Goal: Task Accomplishment & Management: Use online tool/utility

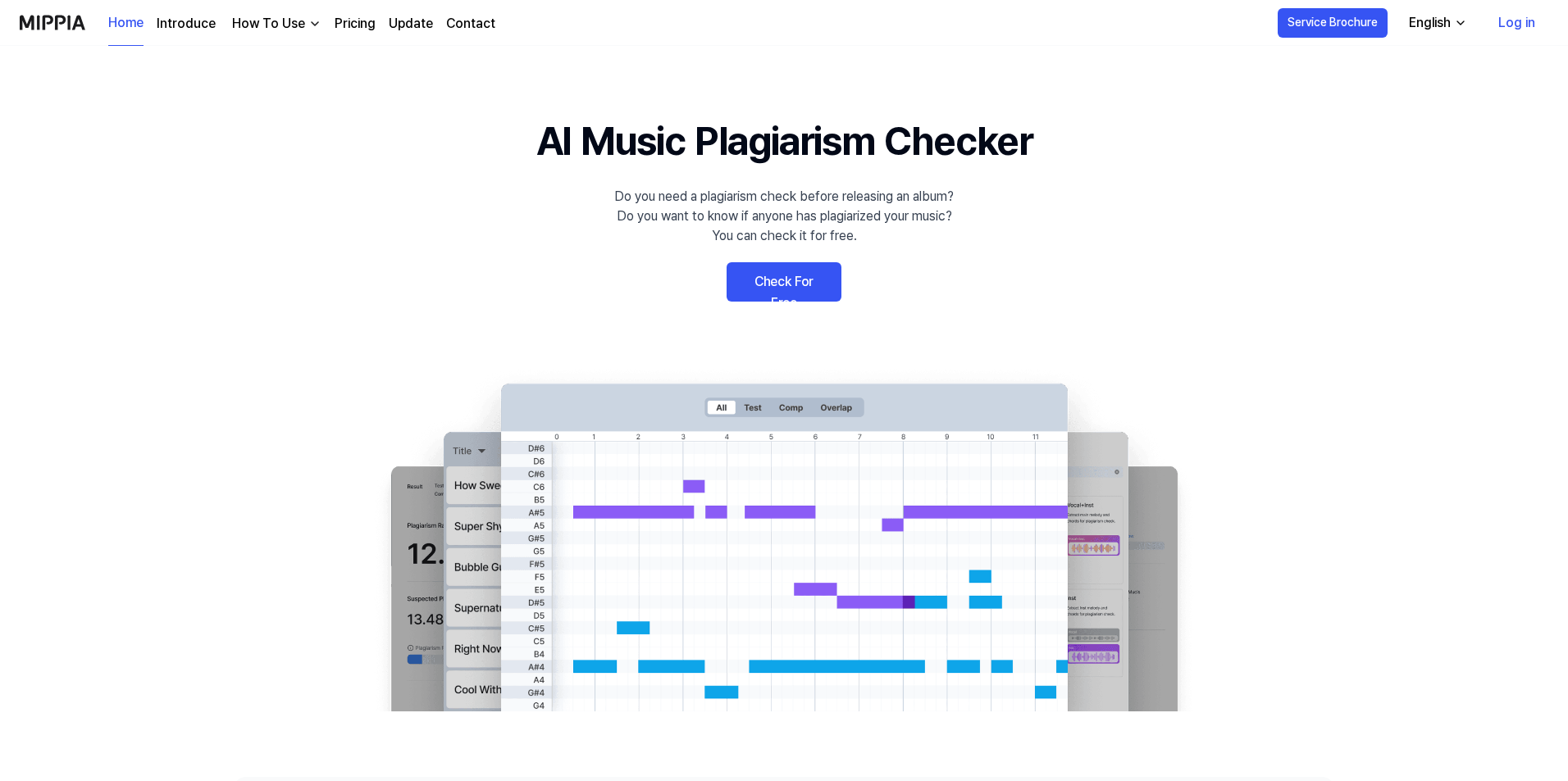
click at [806, 276] on link "Check For Free" at bounding box center [784, 281] width 115 height 39
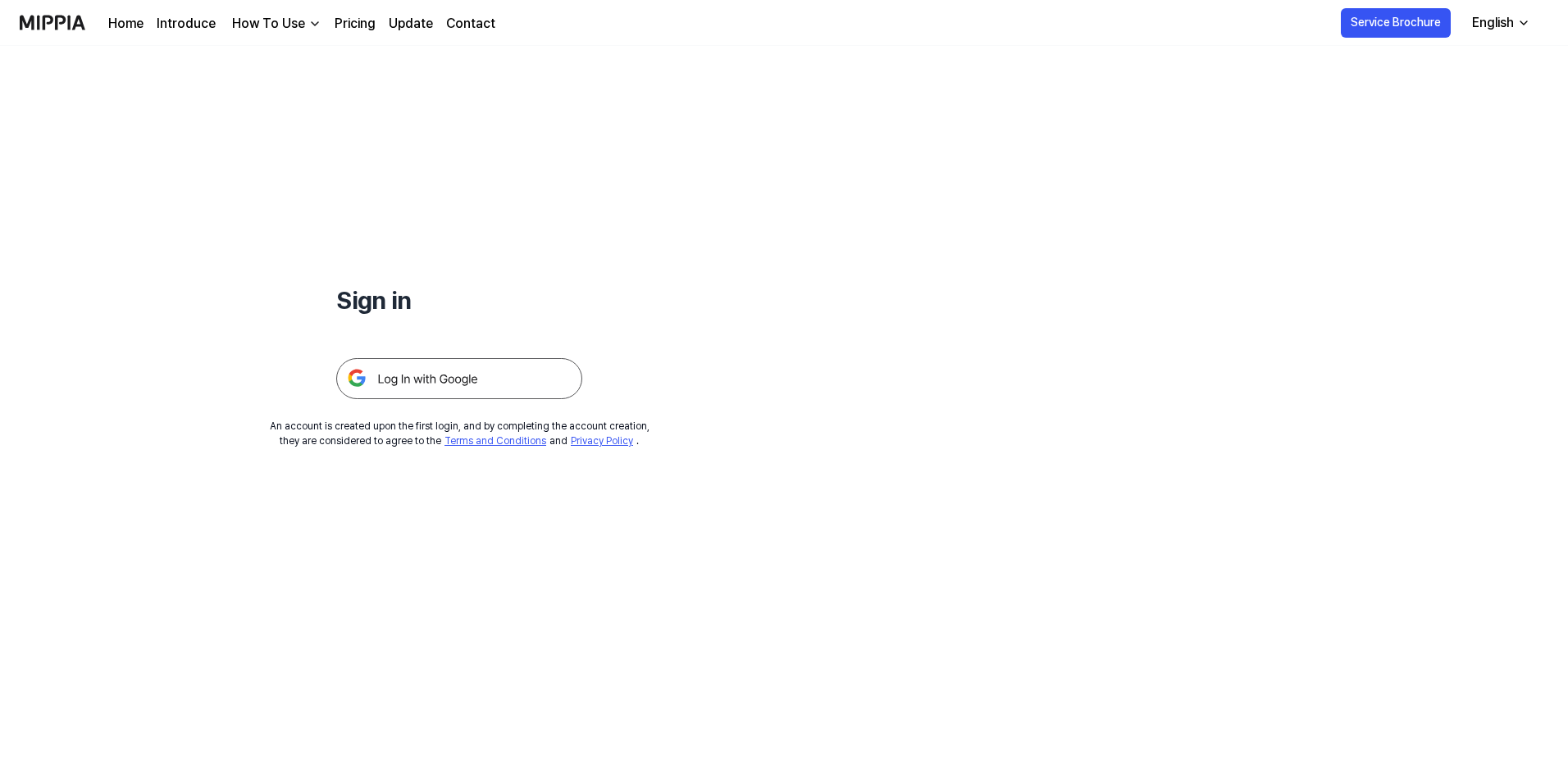
click at [460, 381] on img at bounding box center [459, 378] width 246 height 41
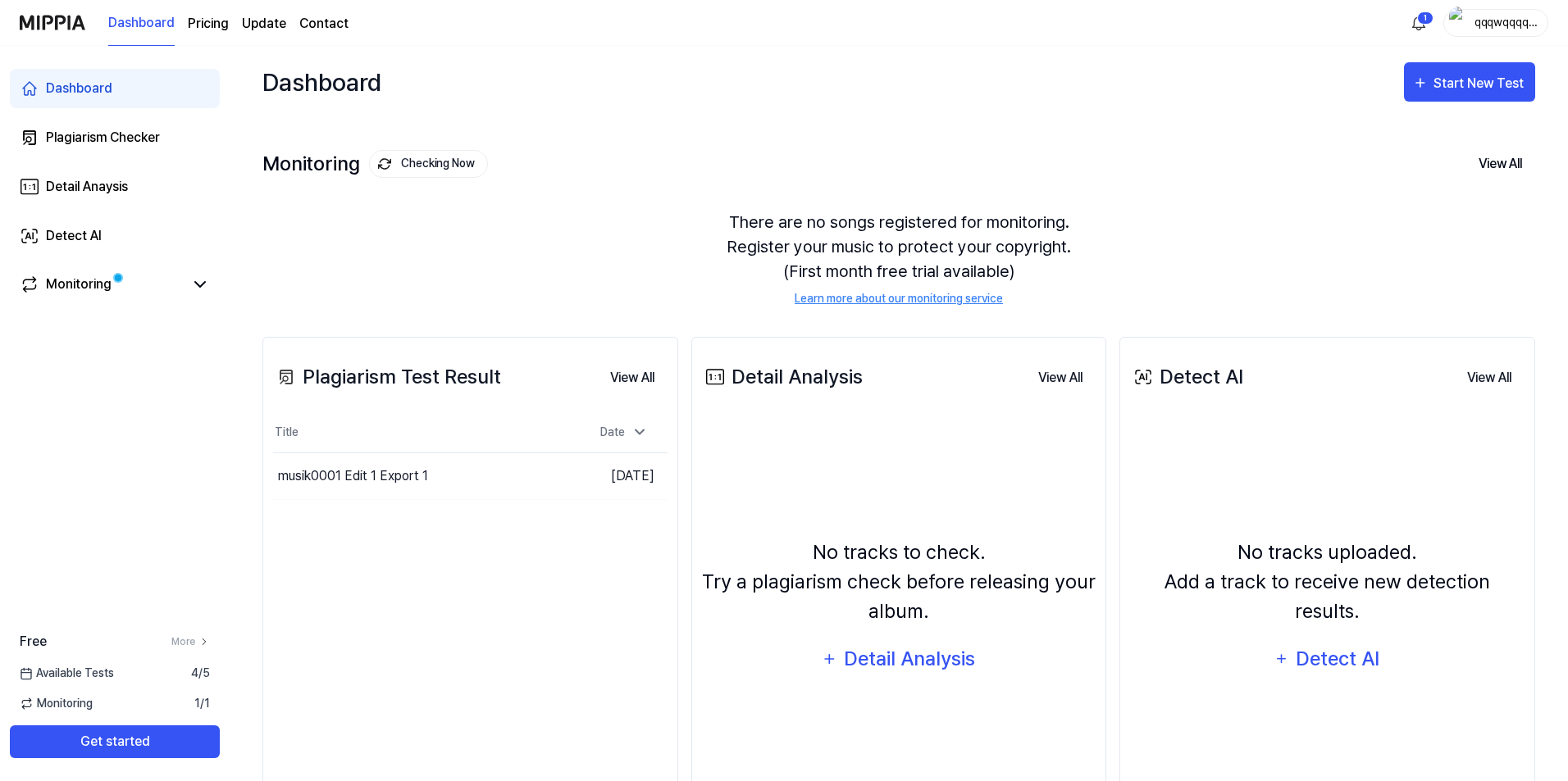
click at [821, 178] on div "Monitoring Checking Now View All Monitoring There are no songs registered for m…" at bounding box center [898, 210] width 1273 height 186
click at [1451, 94] on button "Start New Test" at bounding box center [1469, 81] width 132 height 39
click at [1430, 148] on button "Plagiarism test" at bounding box center [1436, 131] width 182 height 39
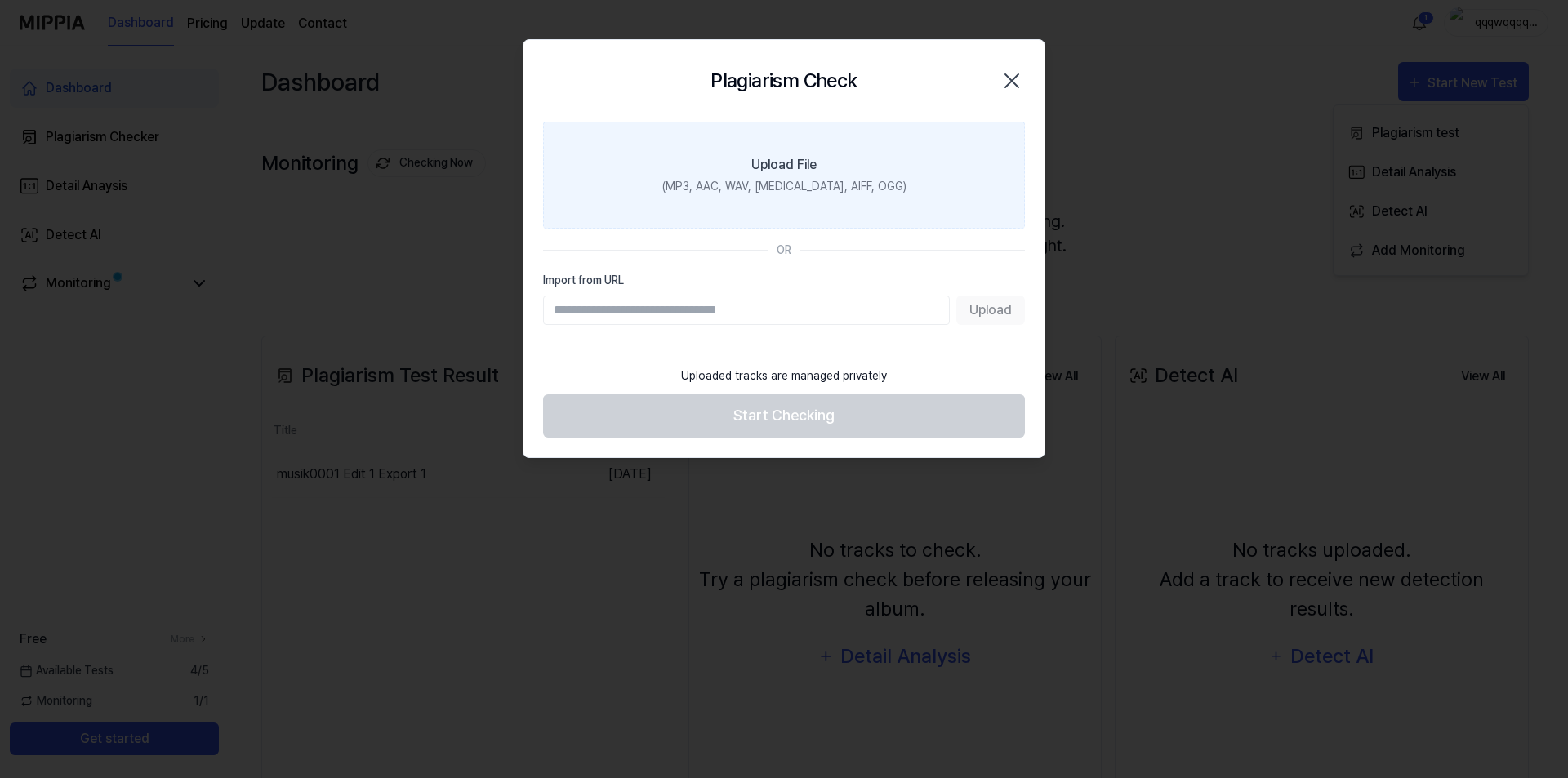
click at [836, 189] on div "(MP3, AAC, WAV, FLAC, AIFF, OGG)" at bounding box center [784, 187] width 244 height 17
click at [0, 0] on input "Upload File (MP3, AAC, WAV, FLAC, AIFF, OGG)" at bounding box center [0, 0] width 0 height 0
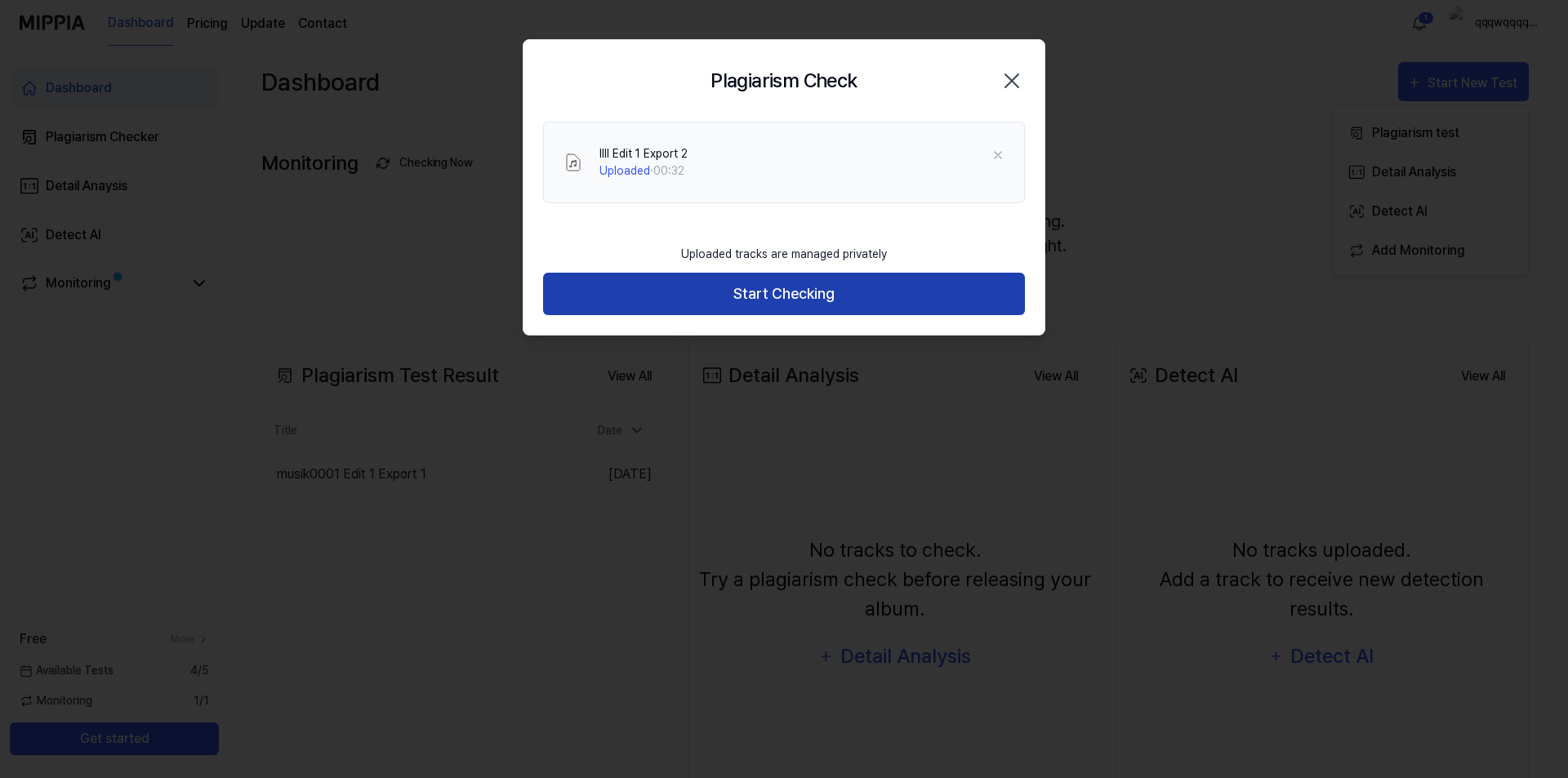
click at [794, 287] on button "Start Checking" at bounding box center [784, 294] width 482 height 43
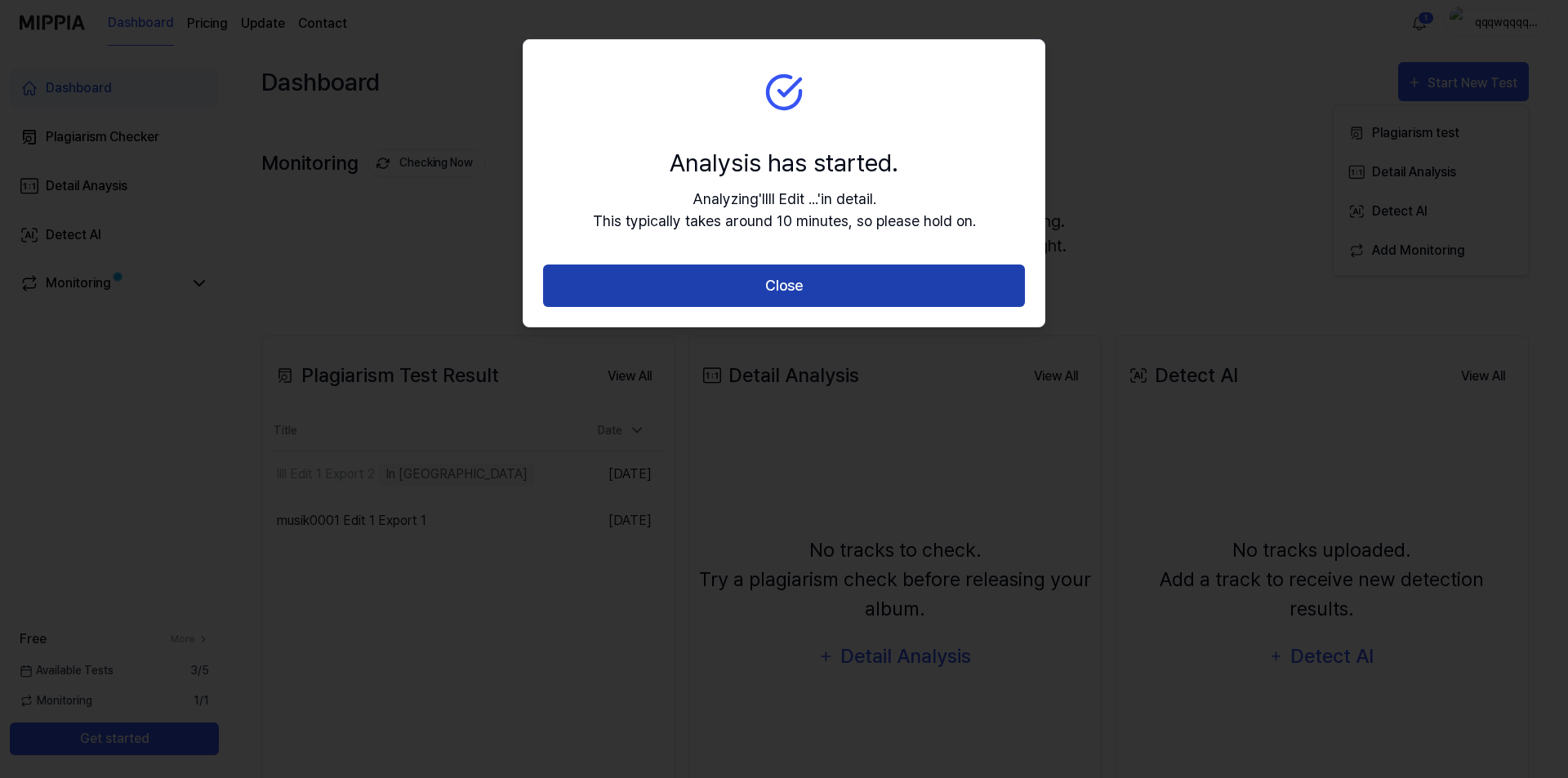
click at [754, 302] on button "Close" at bounding box center [784, 286] width 482 height 43
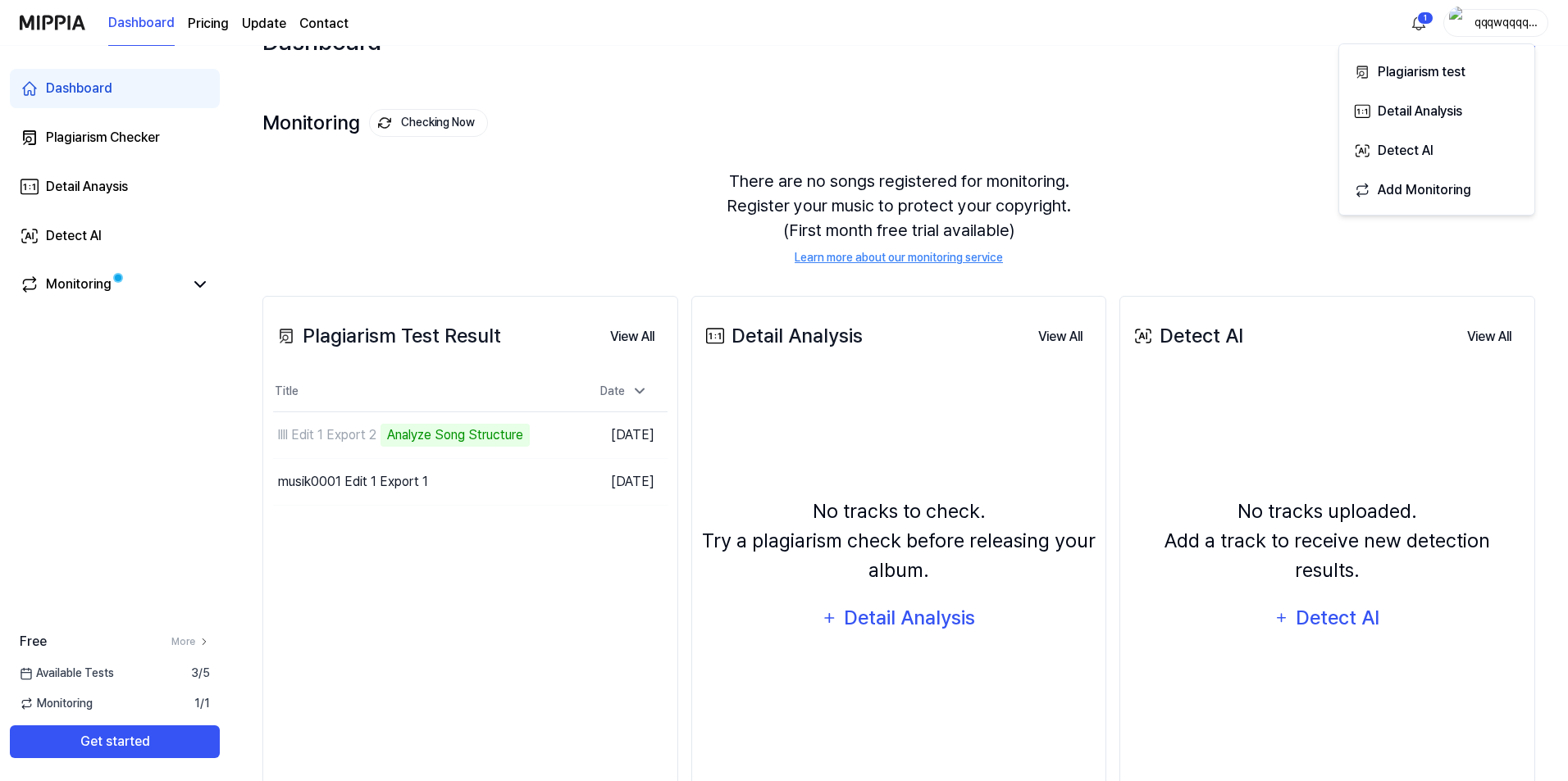
scroll to position [82, 0]
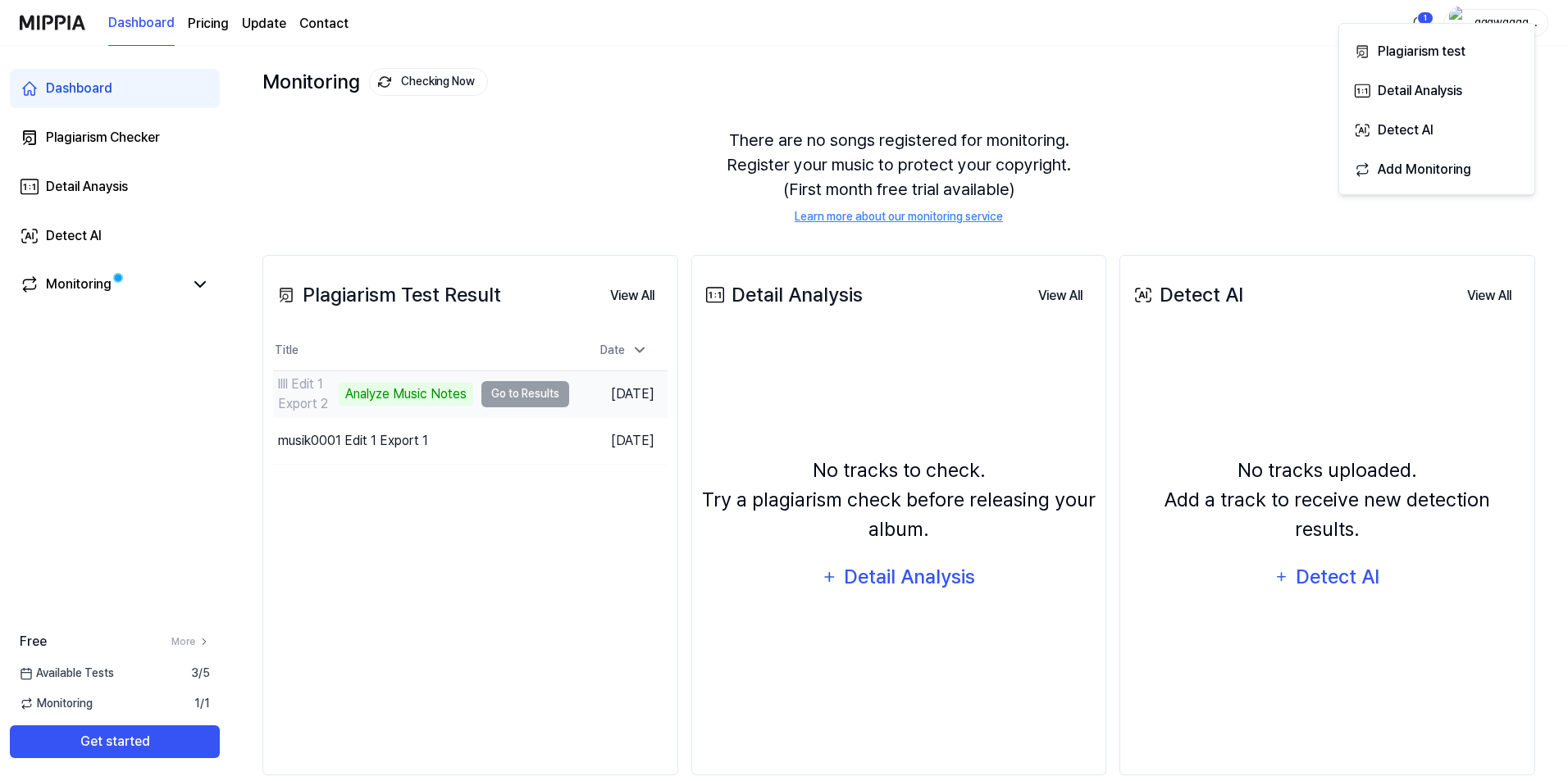
click at [493, 400] on td "llll Edit 1 Export 2 Analyze Music Notes Go to Results" at bounding box center [421, 394] width 296 height 46
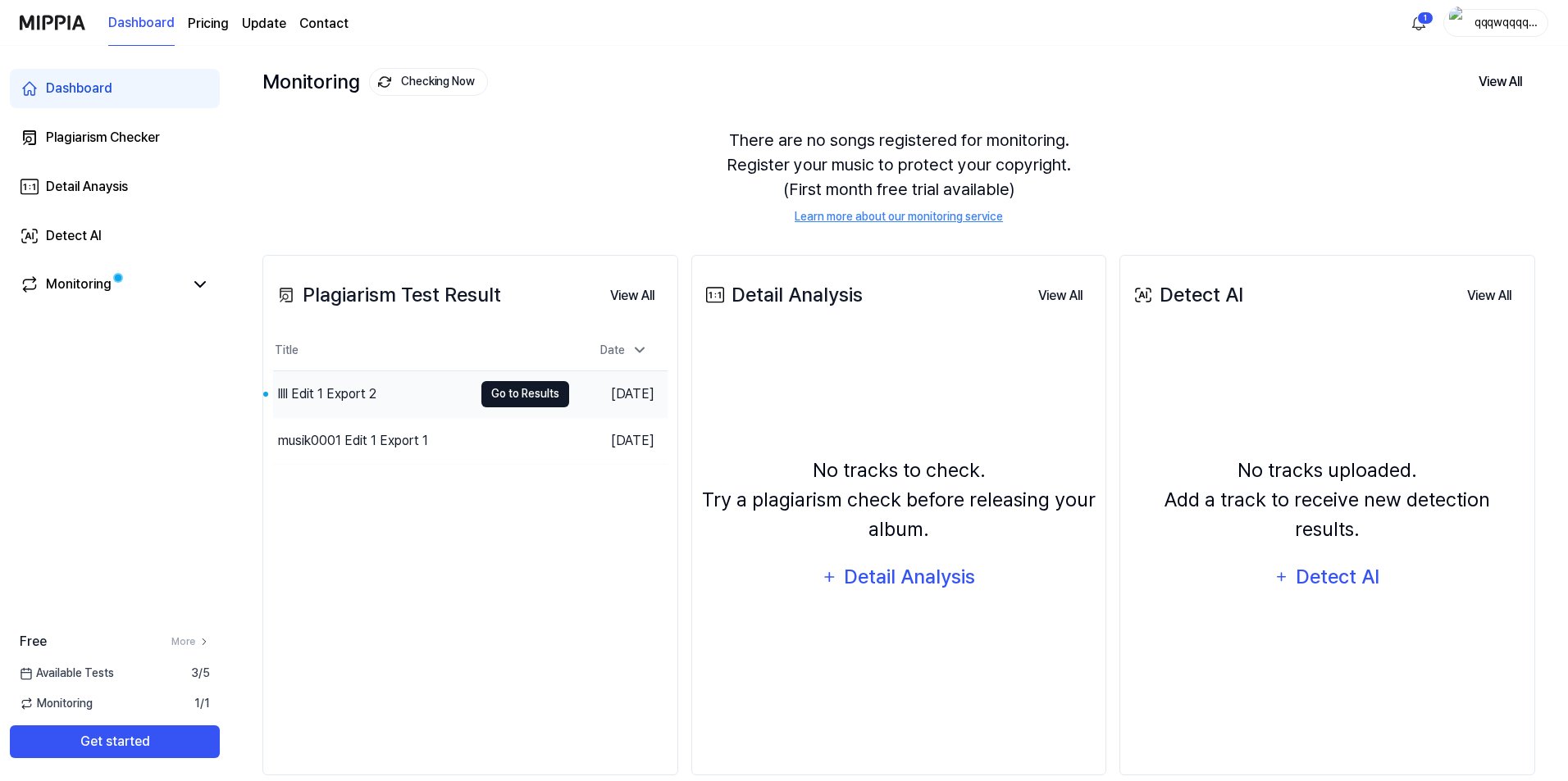
click at [494, 384] on button "Go to Results" at bounding box center [524, 394] width 87 height 26
click at [496, 384] on button "Go to Results" at bounding box center [524, 394] width 87 height 26
click at [433, 392] on div "llll Edit 1 Export 2" at bounding box center [373, 394] width 200 height 46
click at [503, 405] on button "Go to Results" at bounding box center [524, 394] width 87 height 26
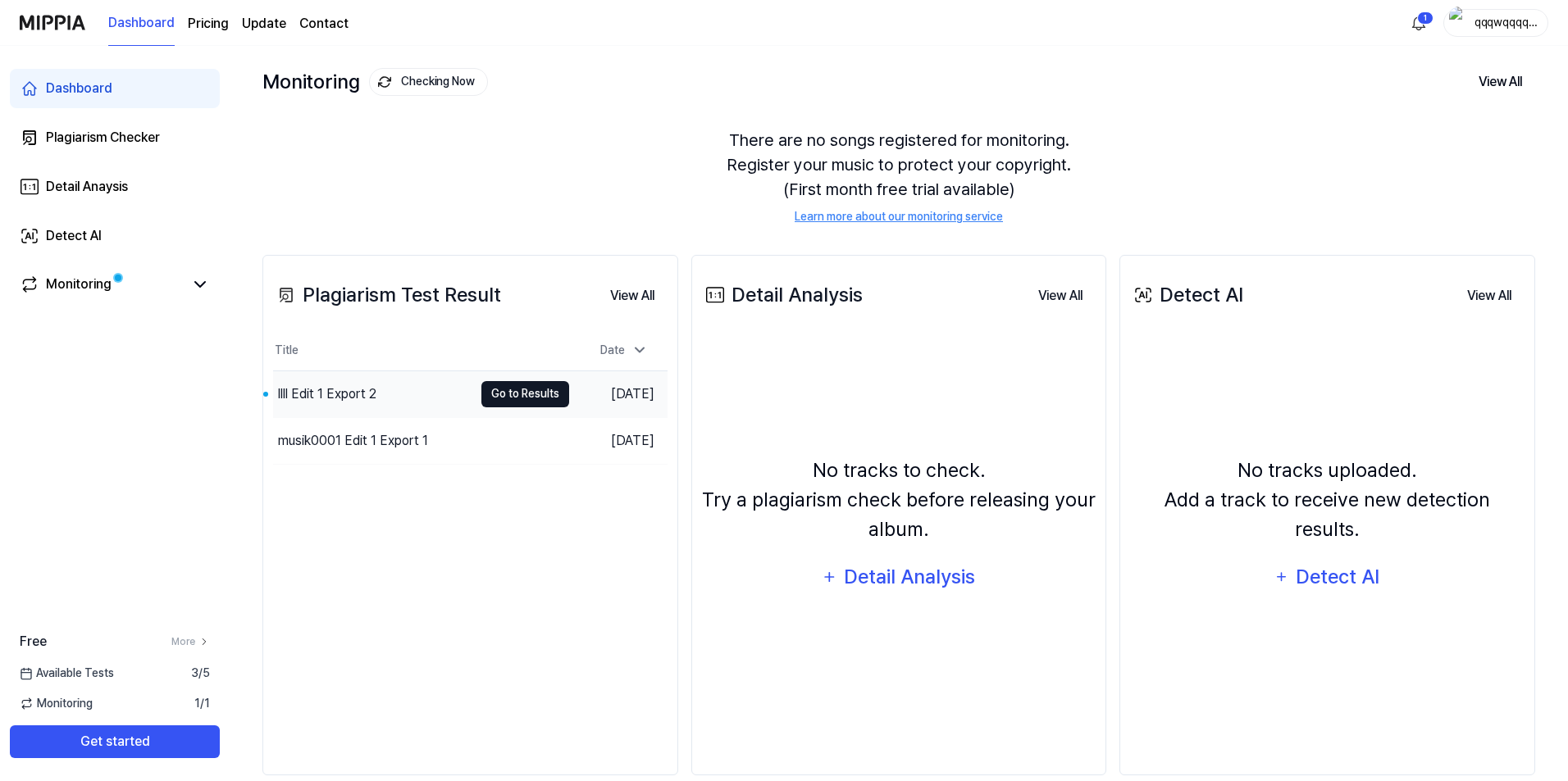
click at [503, 405] on button "Go to Results" at bounding box center [524, 394] width 87 height 26
click at [498, 402] on button "Go to Results" at bounding box center [524, 394] width 87 height 26
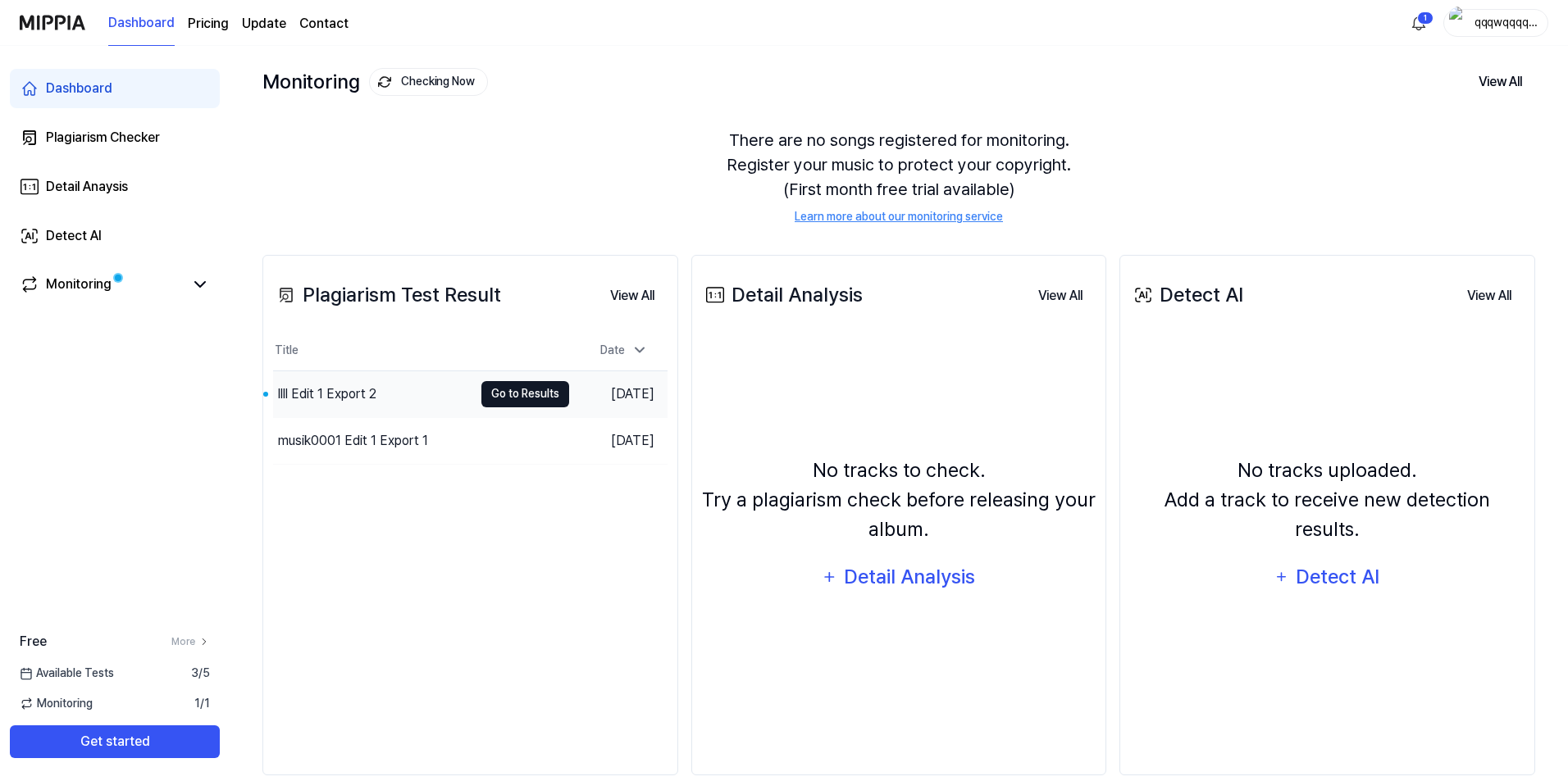
click at [498, 401] on button "Go to Results" at bounding box center [524, 394] width 87 height 26
click at [504, 400] on button "Go to Results" at bounding box center [524, 394] width 87 height 26
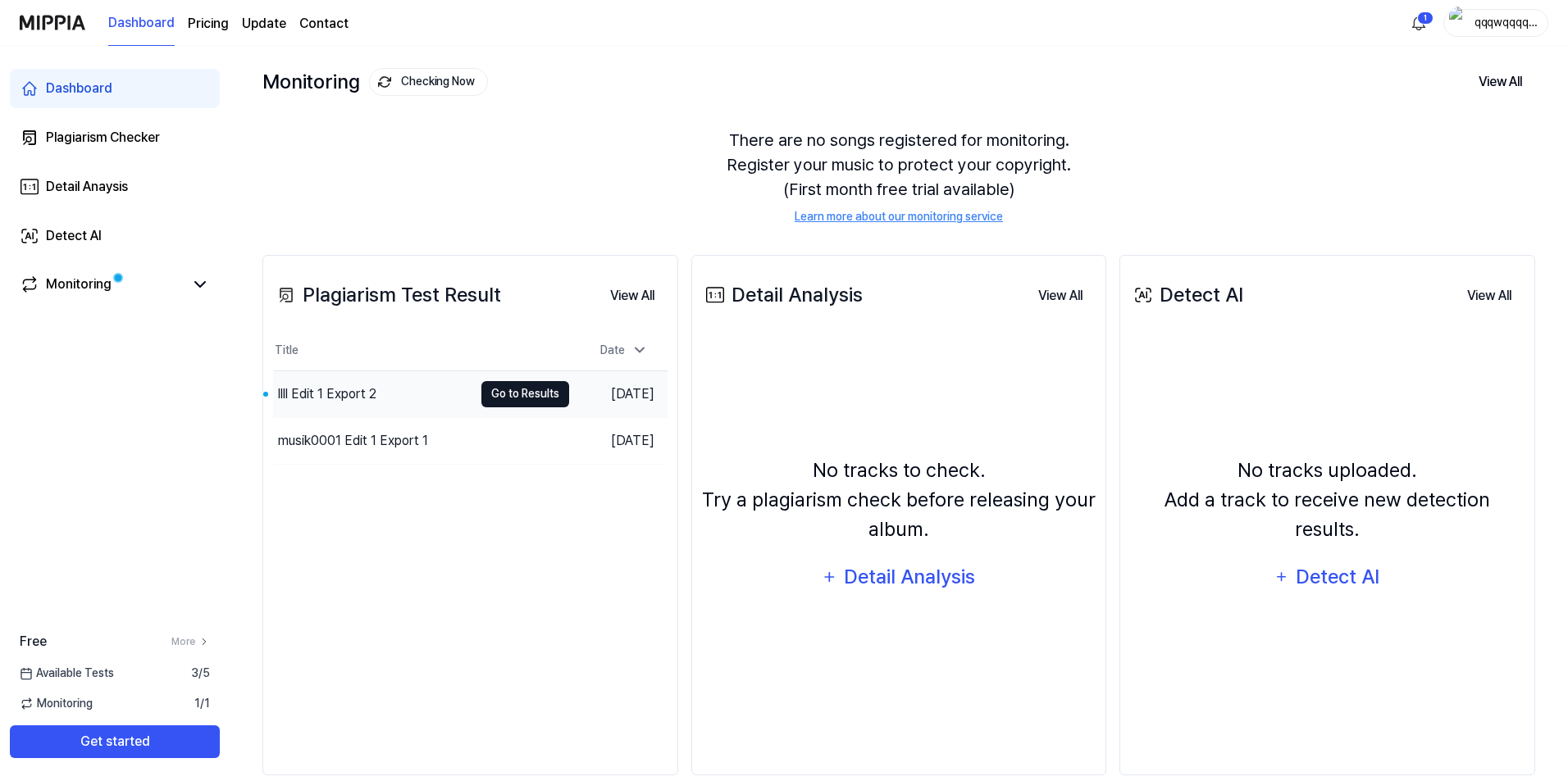
click at [504, 400] on button "Go to Results" at bounding box center [524, 394] width 87 height 26
click at [510, 426] on td "musik0001 Edit 1 Export 1 Go to Results" at bounding box center [421, 440] width 296 height 46
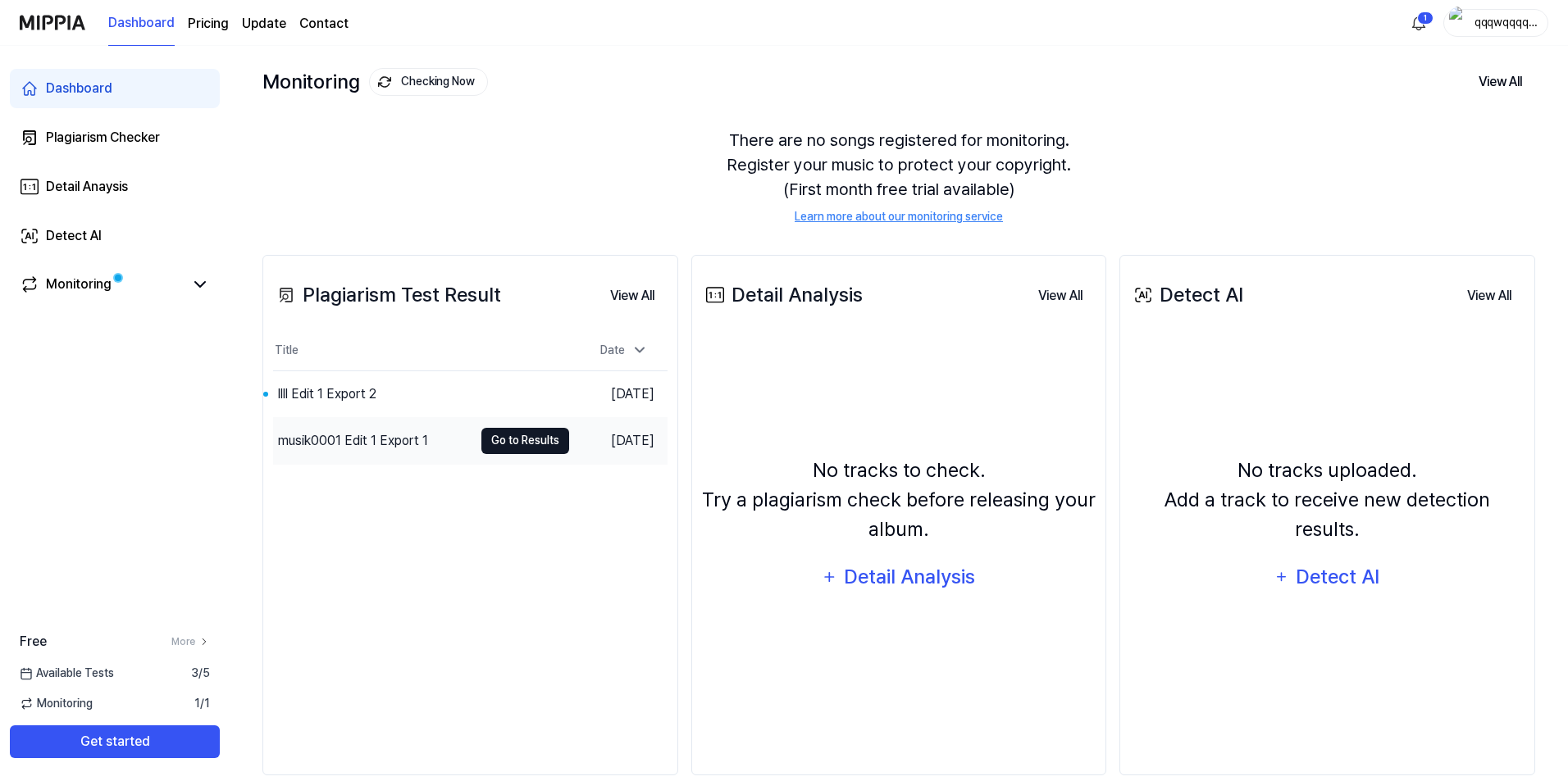
click at [510, 432] on button "Go to Results" at bounding box center [524, 441] width 87 height 26
click at [341, 391] on div "llll Edit 1 Export 2" at bounding box center [327, 394] width 99 height 20
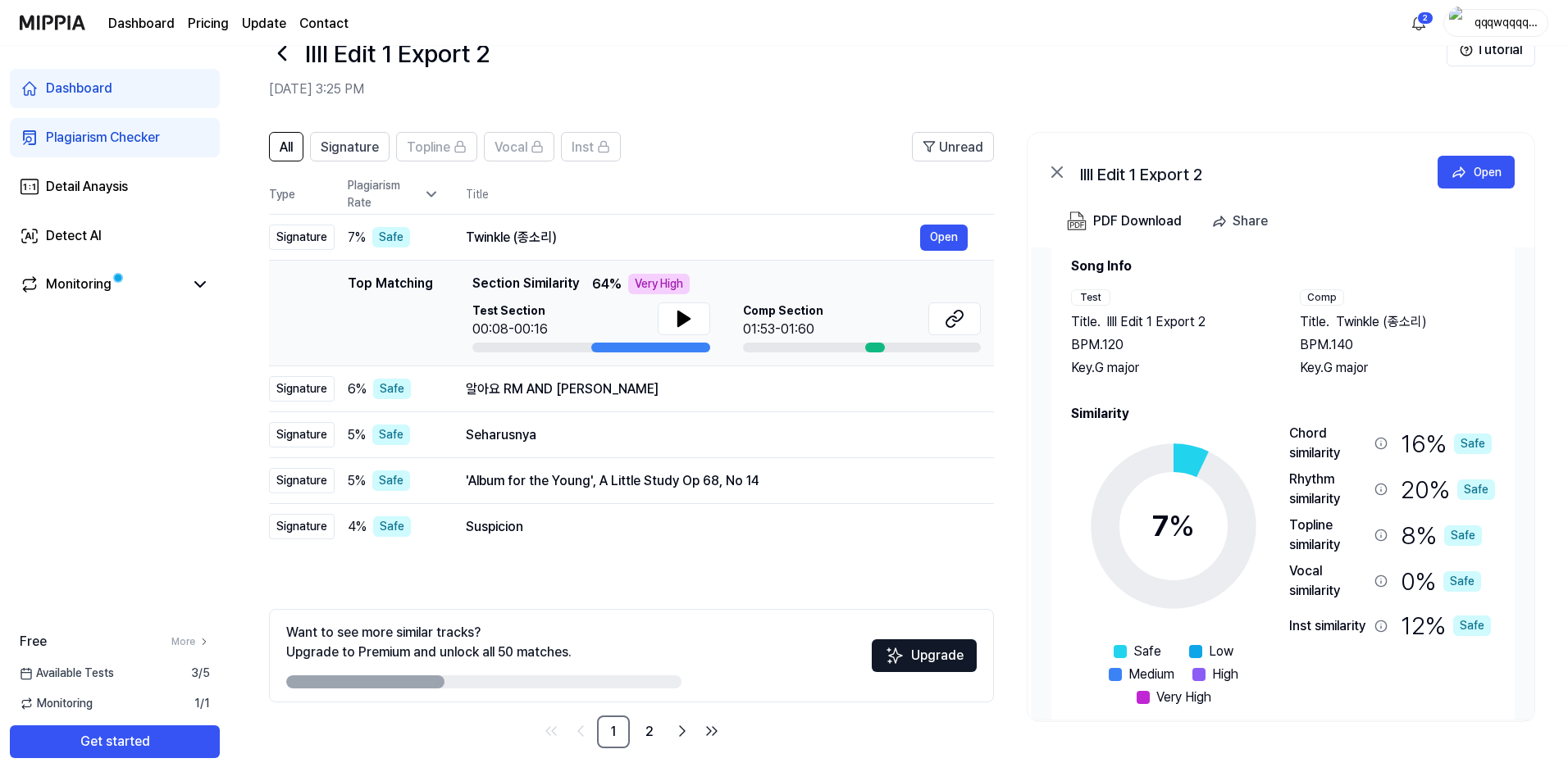
scroll to position [51, 0]
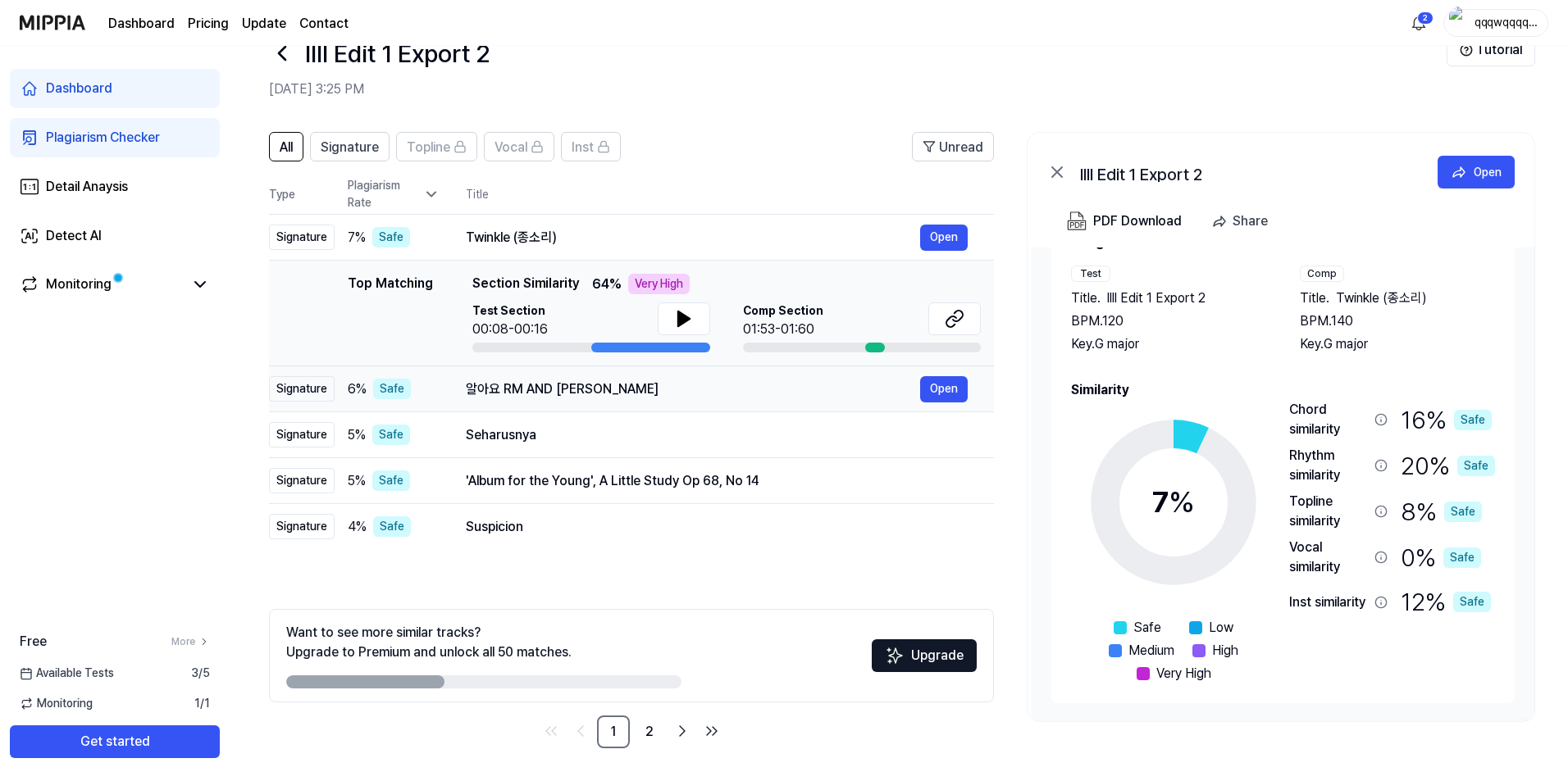
click at [570, 387] on div "알아요 RM AND JK" at bounding box center [692, 389] width 454 height 20
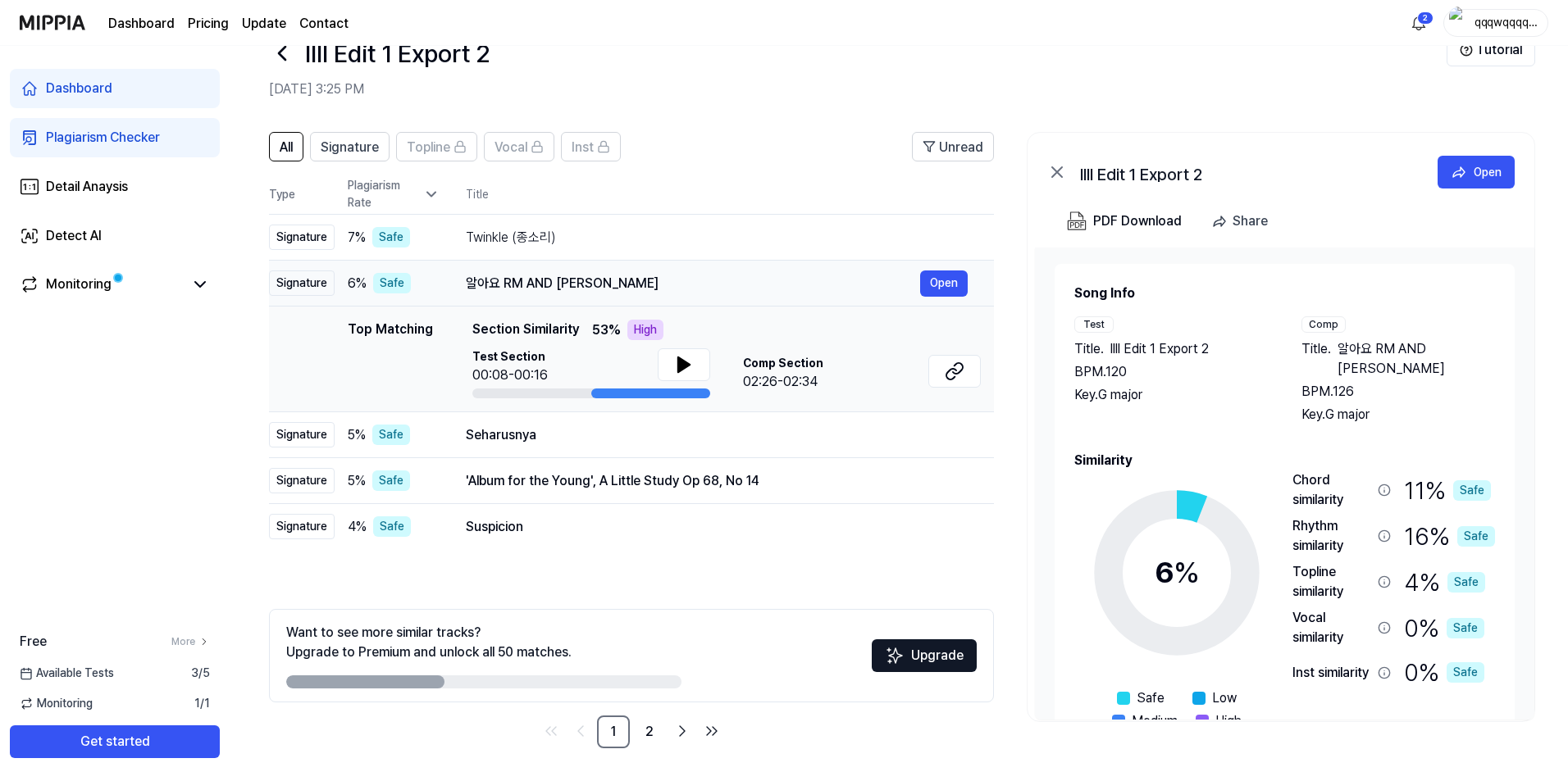
click at [534, 293] on div "알아요 RM AND JK Open" at bounding box center [717, 284] width 502 height 26
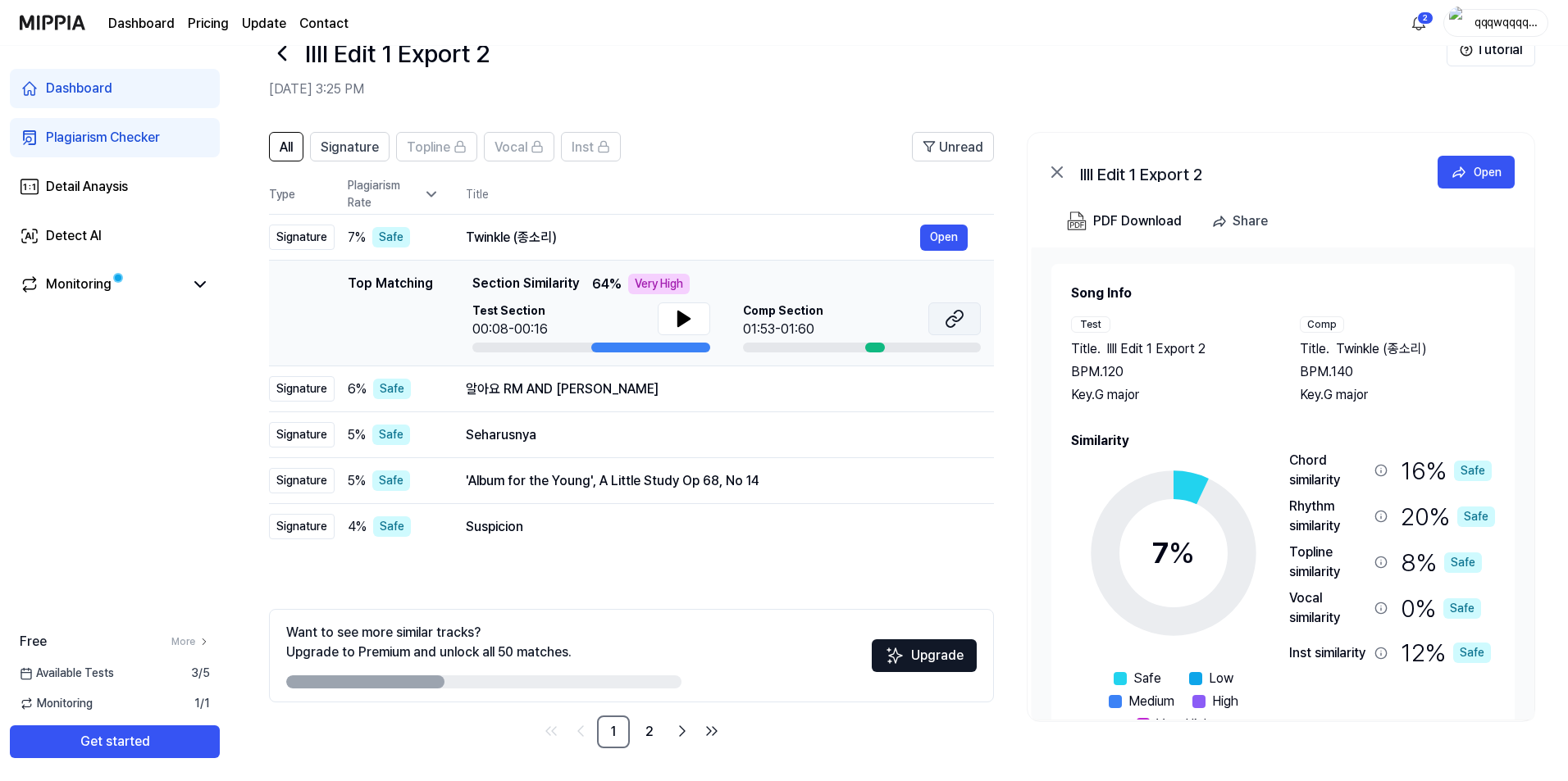
click at [953, 310] on icon at bounding box center [954, 318] width 20 height 20
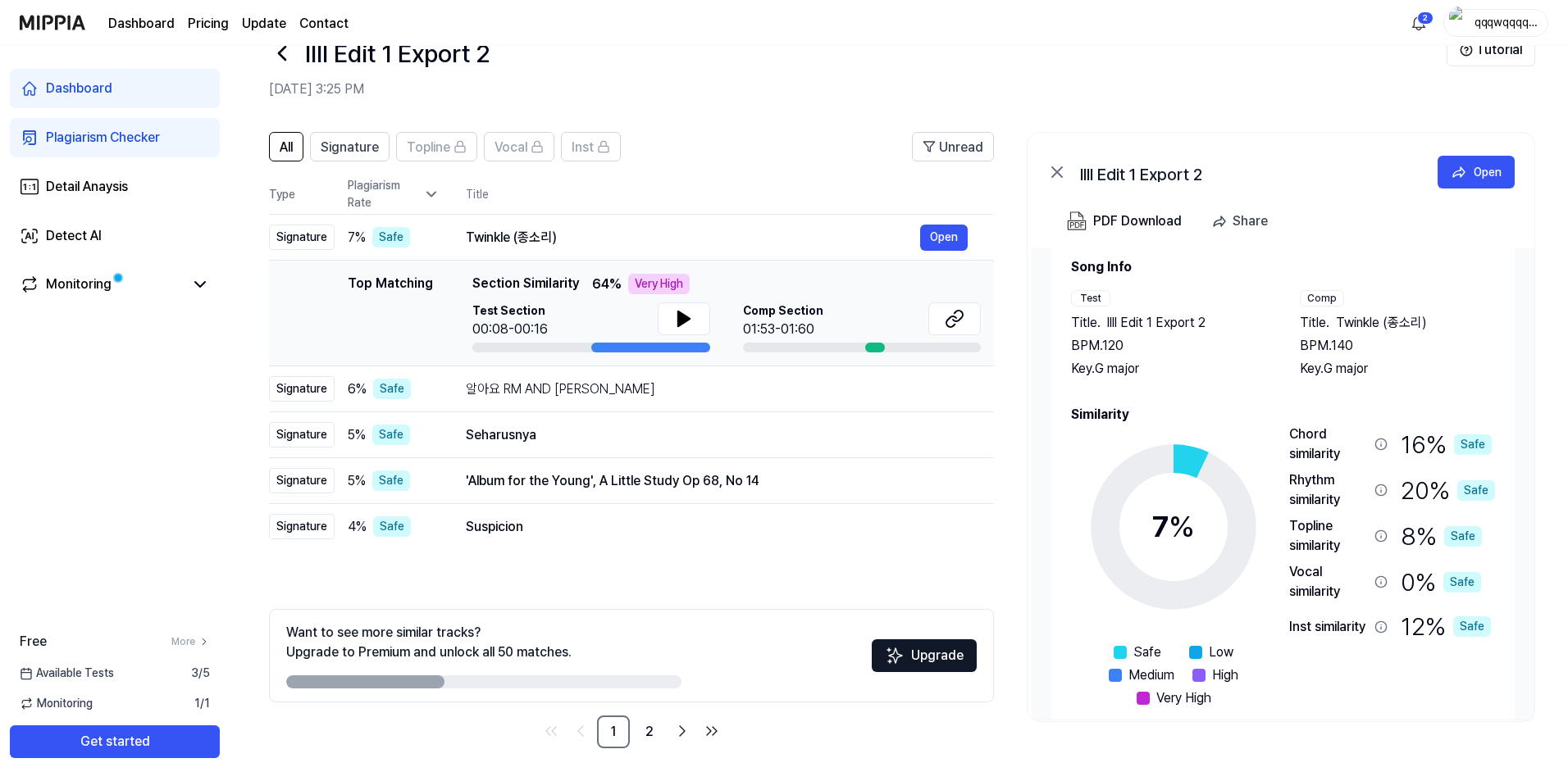
scroll to position [51, 0]
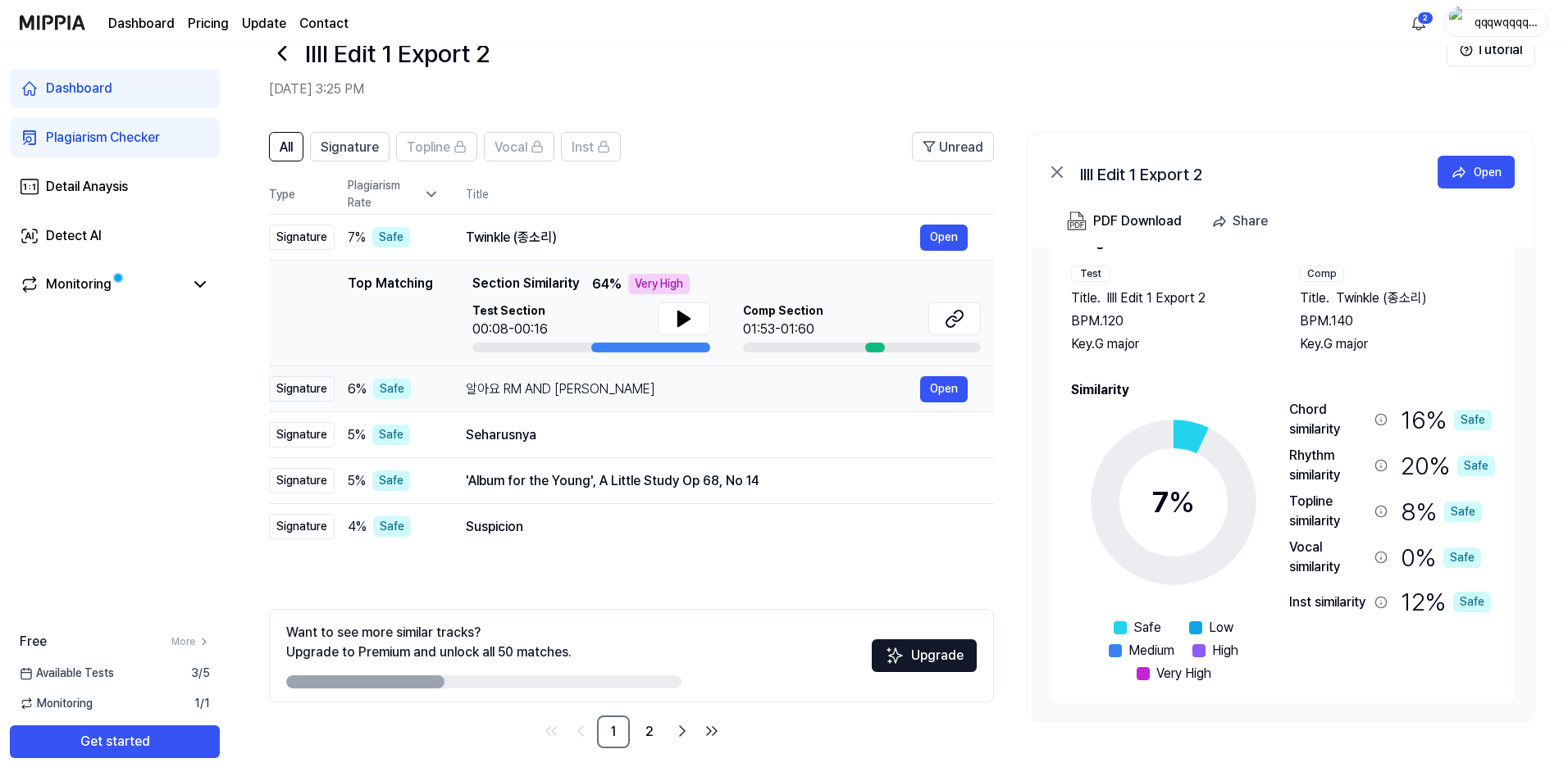
click at [742, 402] on td "알아요 RM AND JK Open" at bounding box center [717, 389] width 555 height 46
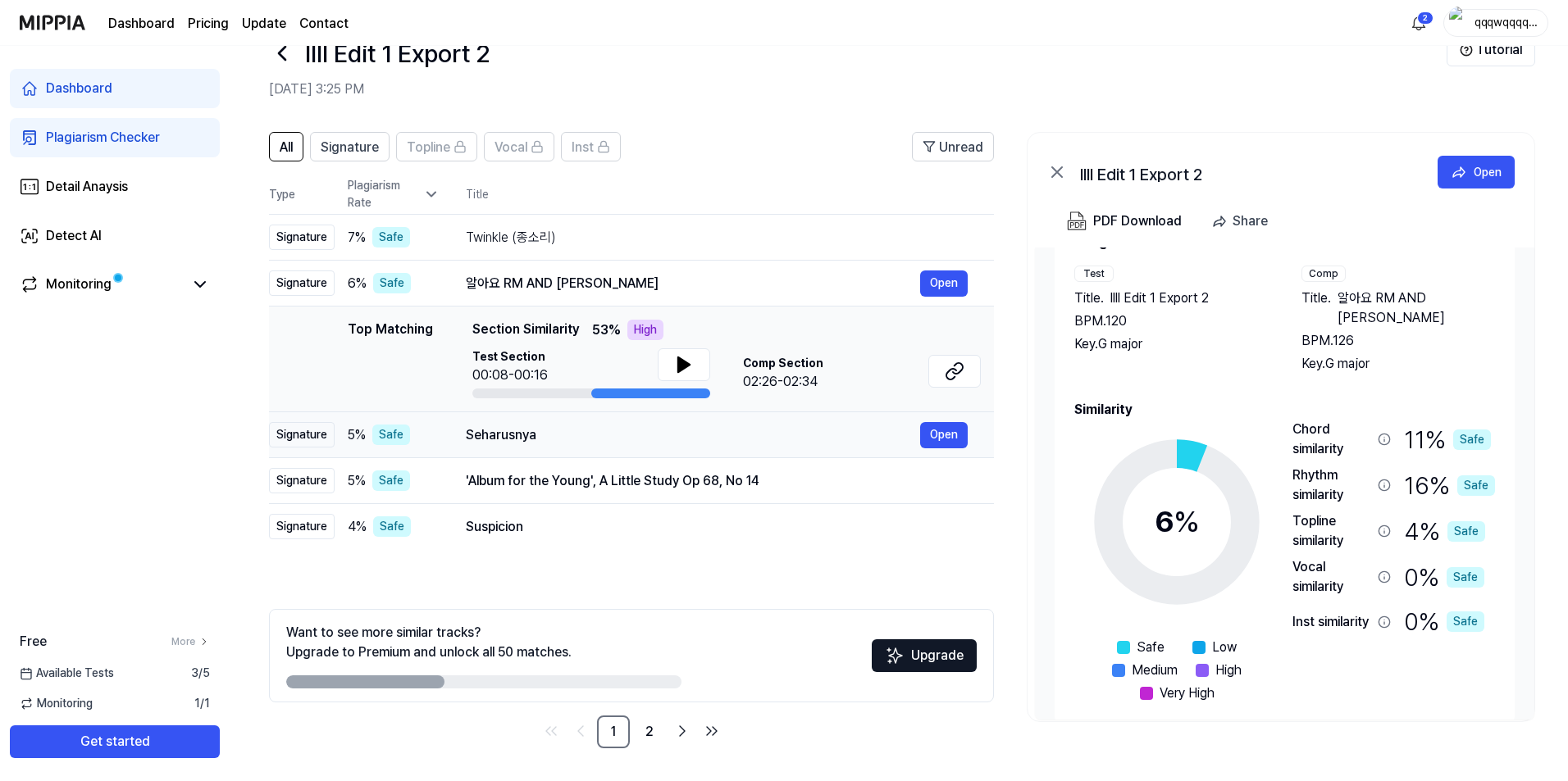
click at [743, 424] on div "Seharusnya Open" at bounding box center [717, 435] width 502 height 26
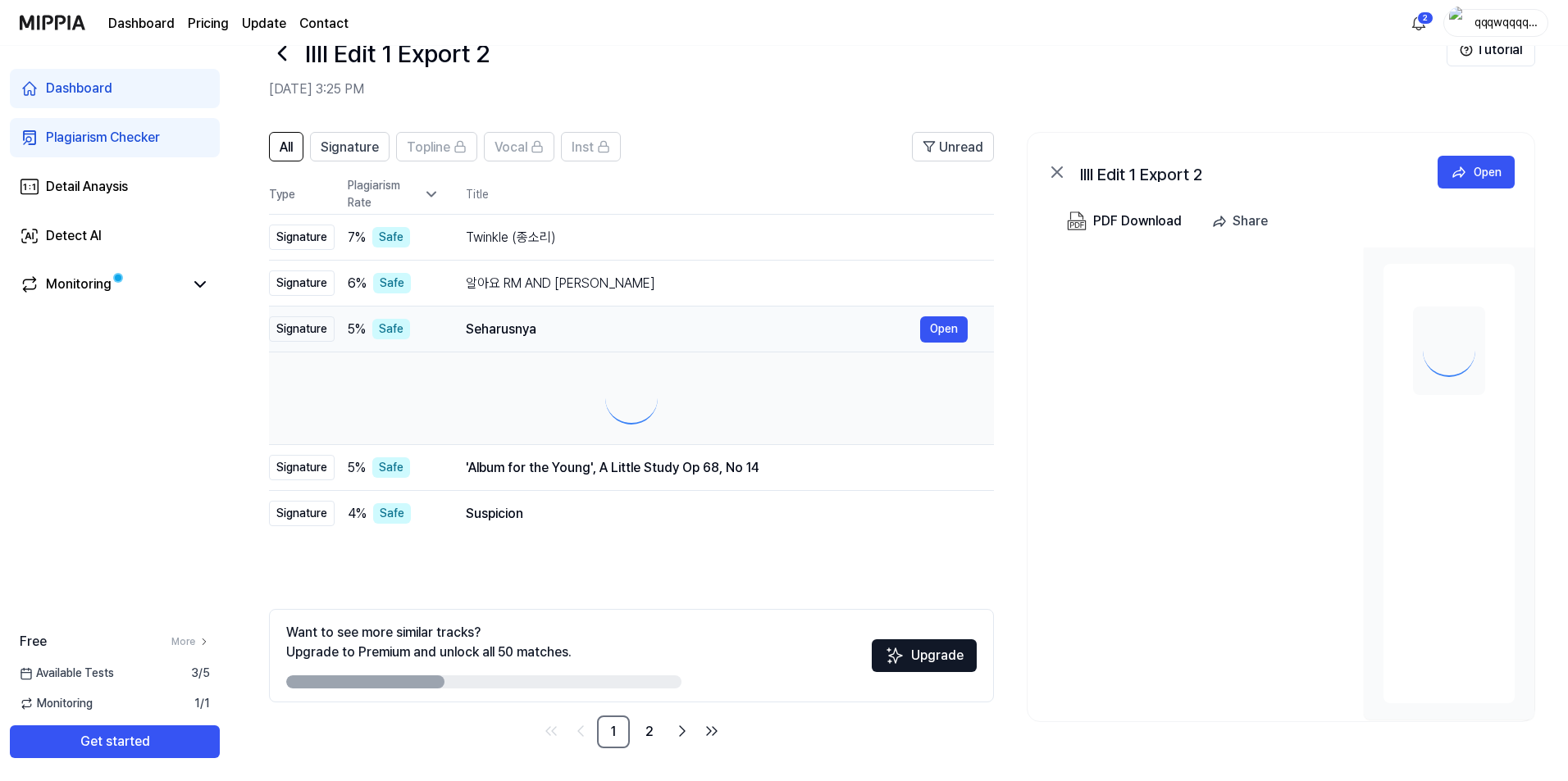
scroll to position [0, 0]
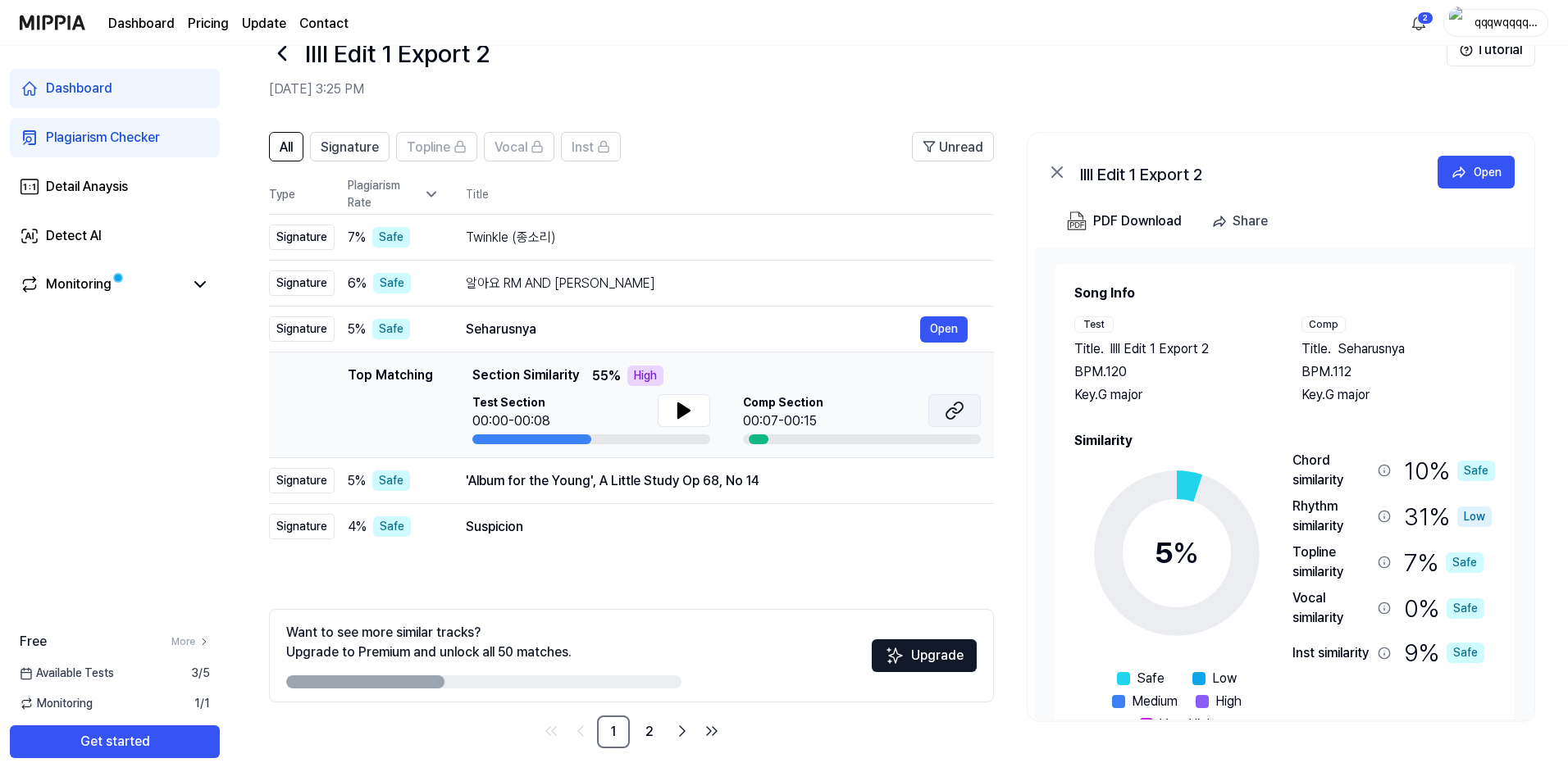
click at [952, 414] on icon at bounding box center [954, 410] width 20 height 20
click at [459, 477] on td "'Album for the Young', A Little Study Op 68, No 14 Open" at bounding box center [717, 481] width 555 height 46
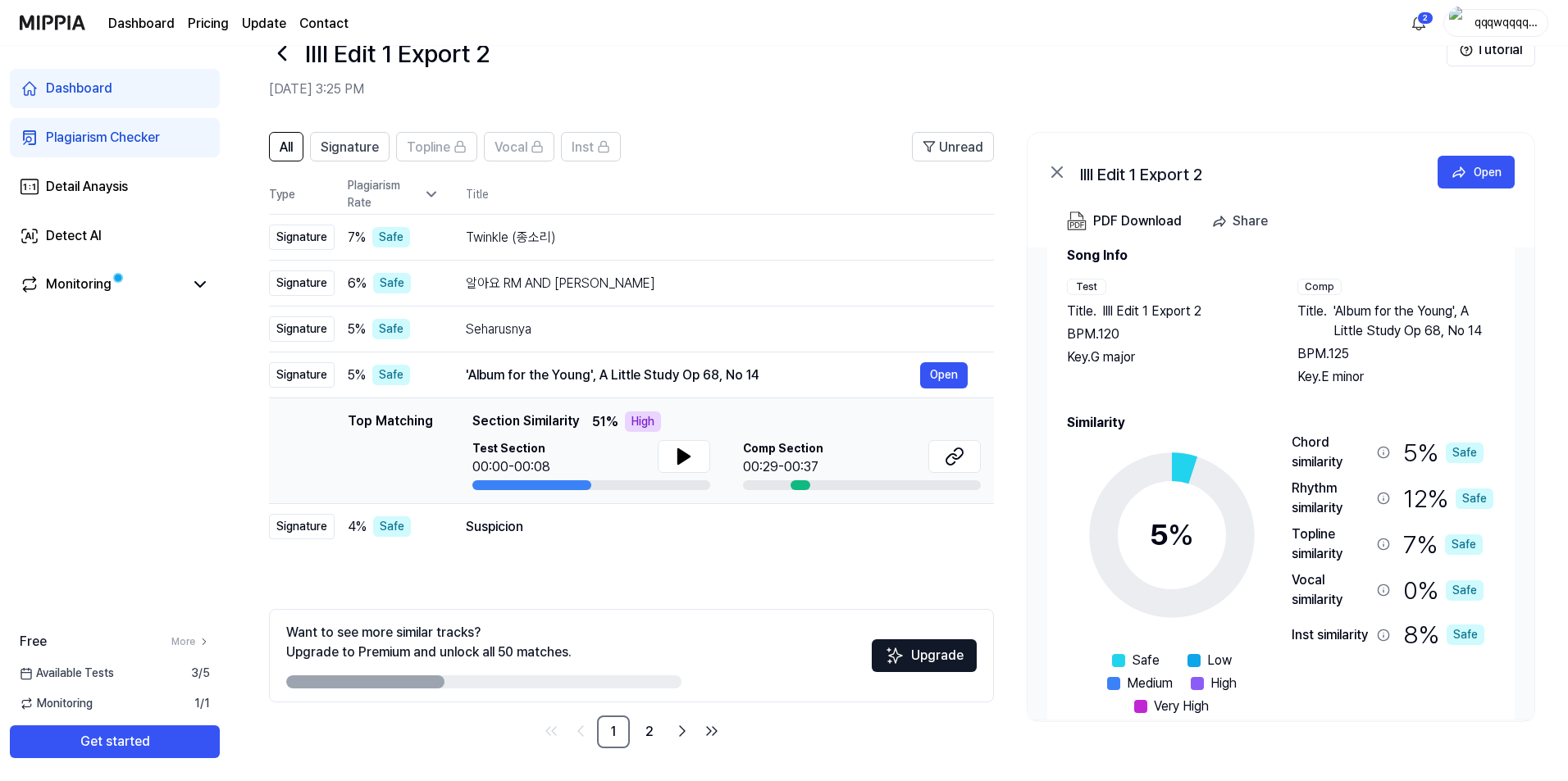
scroll to position [70, 0]
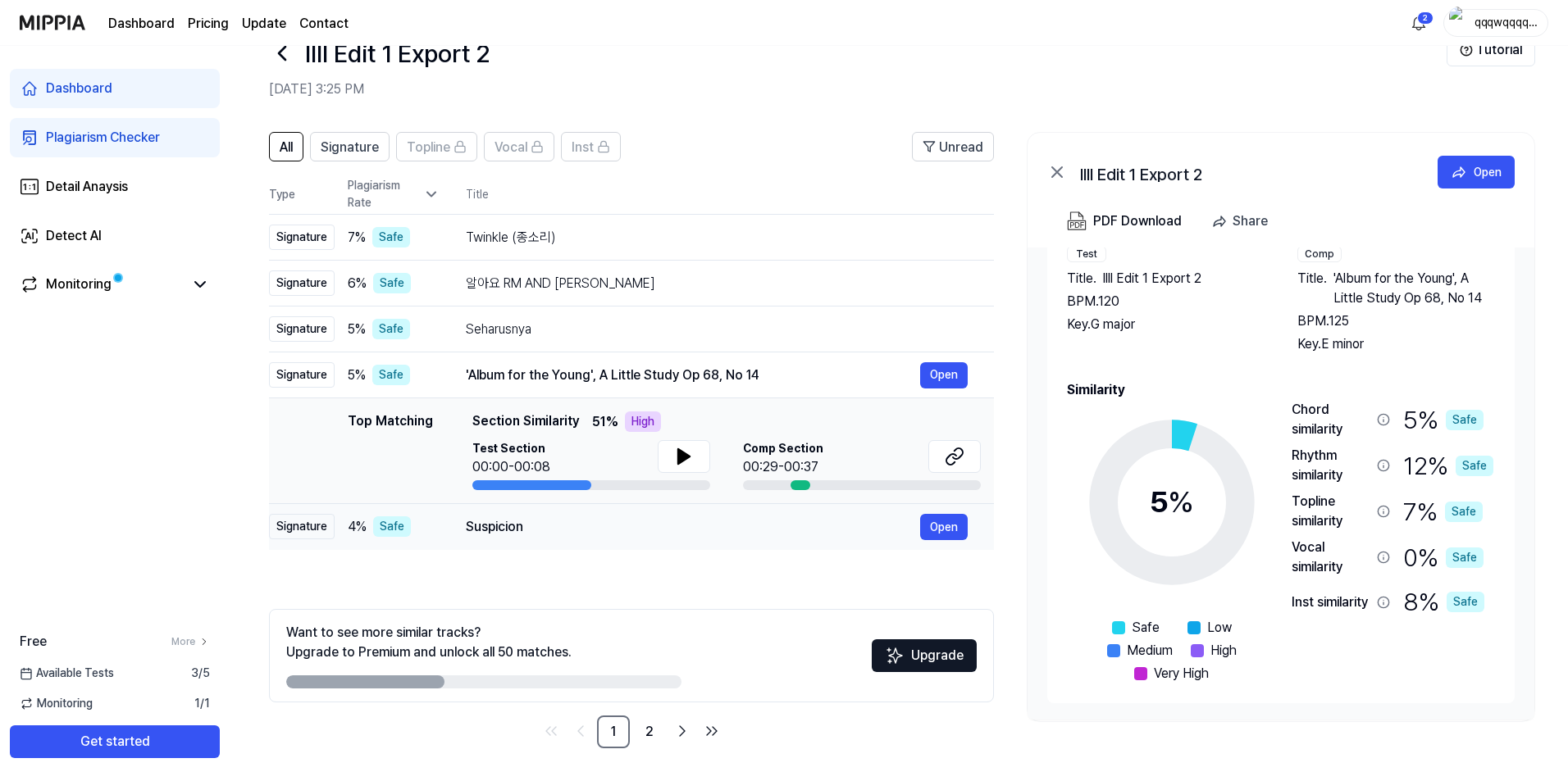
click at [636, 528] on div "Suspicion" at bounding box center [692, 527] width 454 height 20
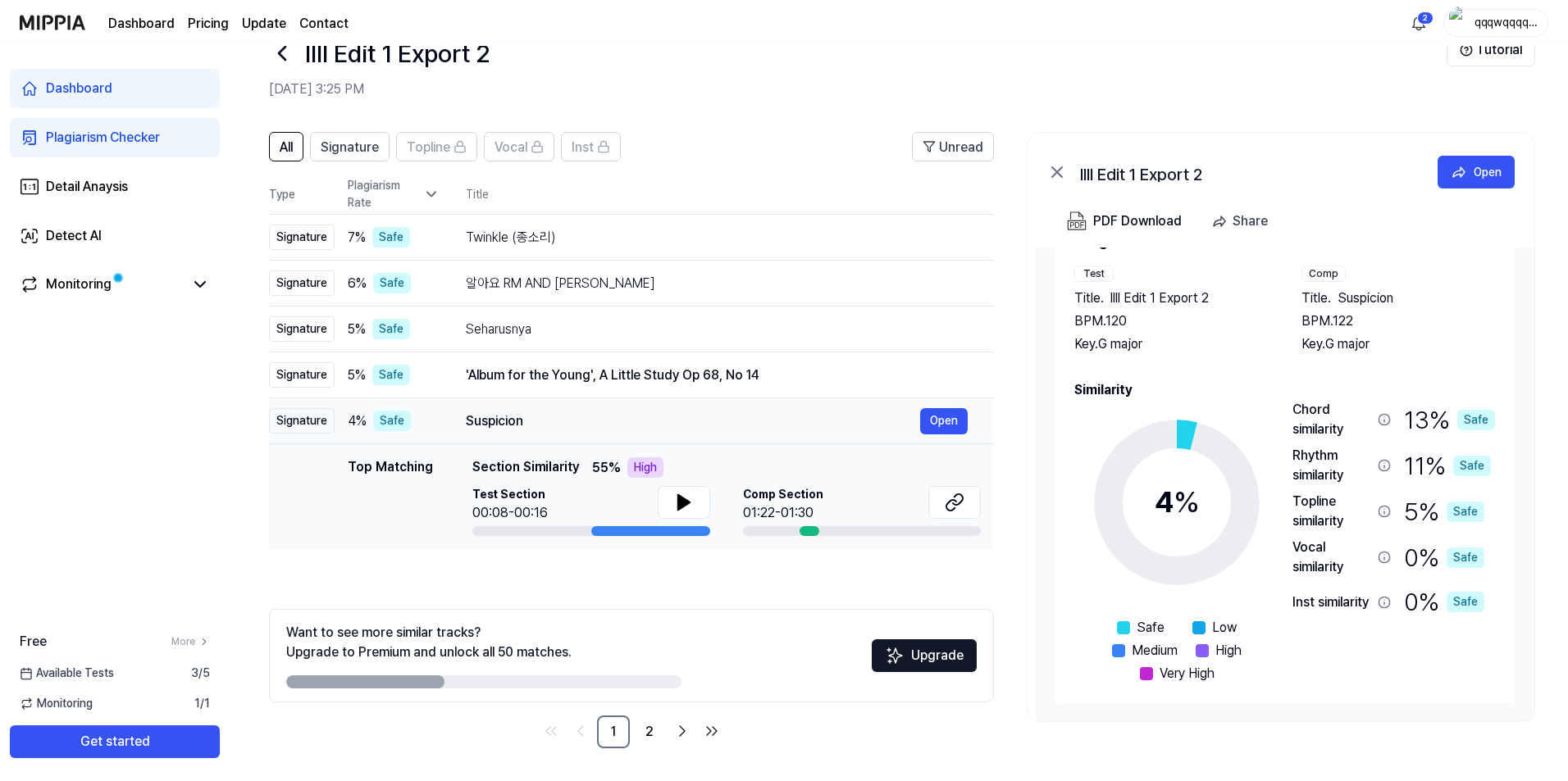
scroll to position [0, 0]
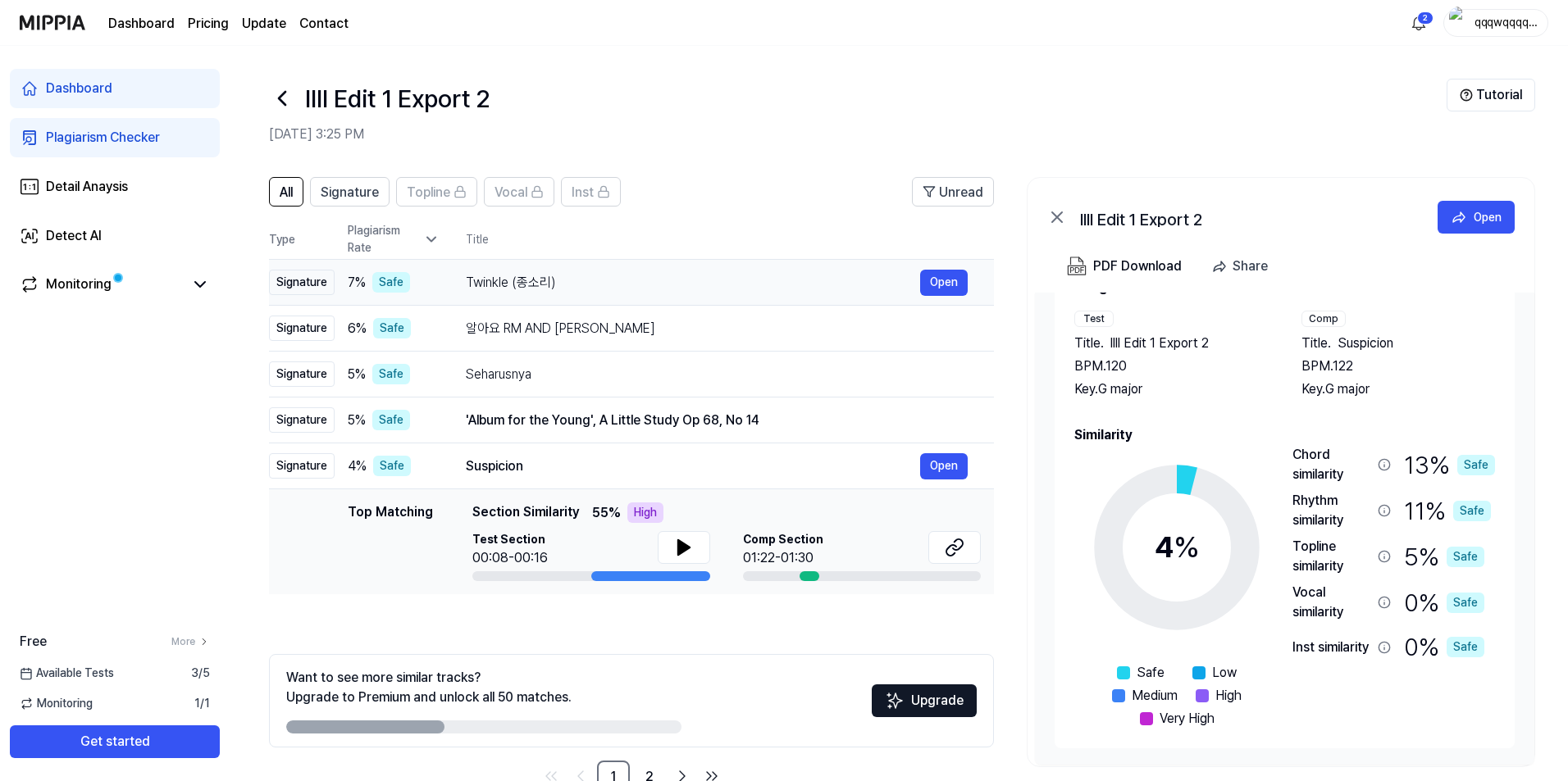
click at [527, 295] on td "Twinkle (종소리) Open" at bounding box center [717, 282] width 555 height 46
